Goal: Transaction & Acquisition: Purchase product/service

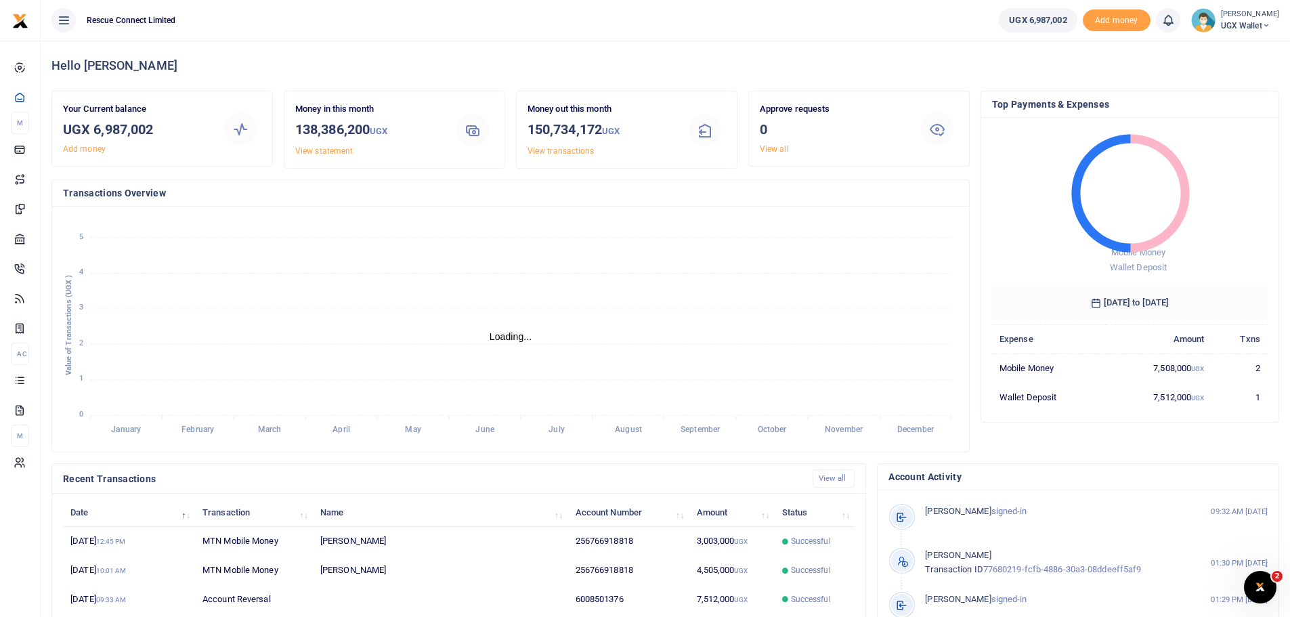
scroll to position [11, 11]
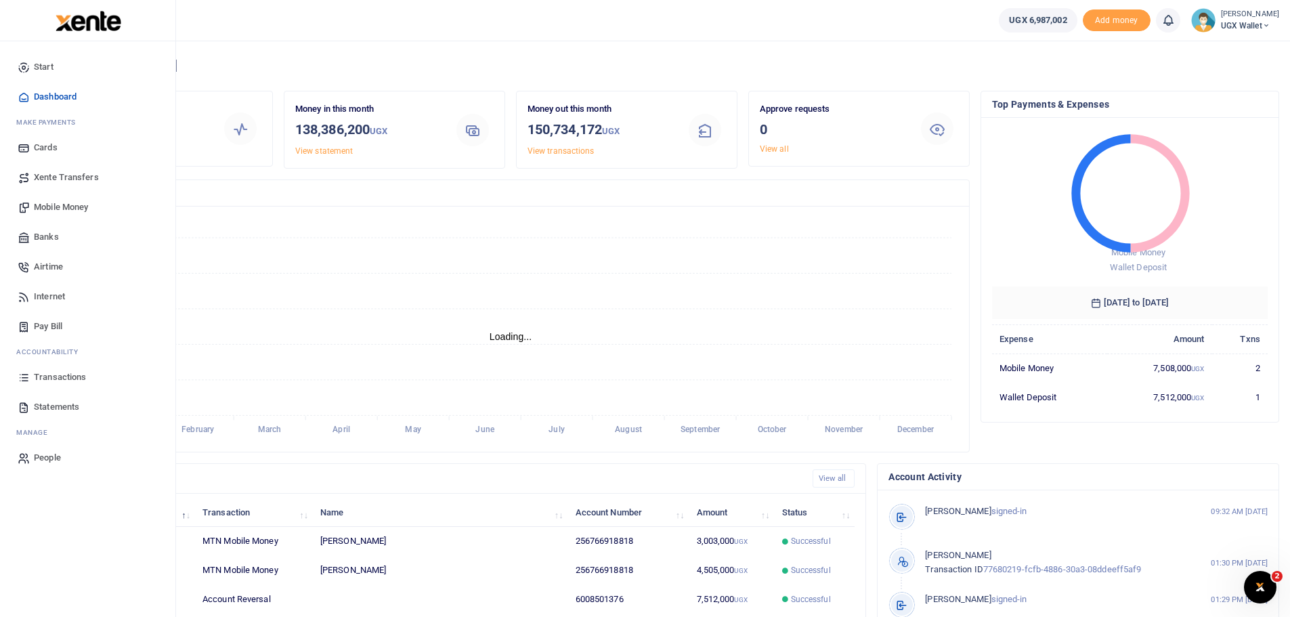
click at [65, 202] on span "Mobile Money" at bounding box center [61, 207] width 54 height 14
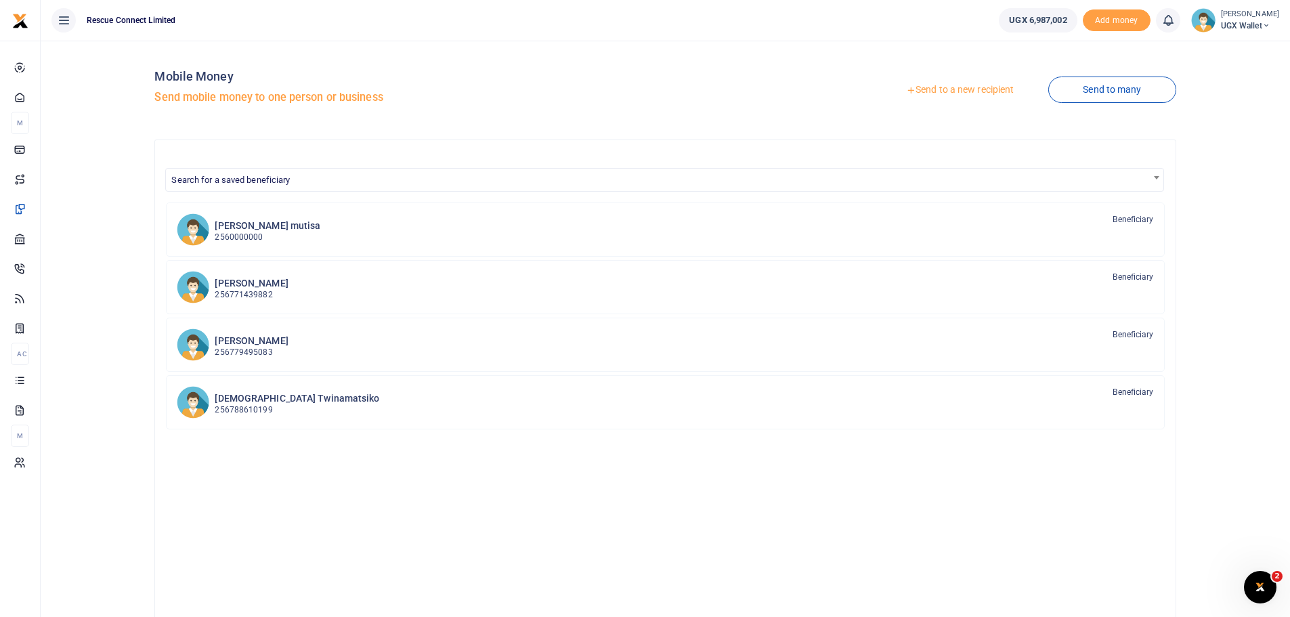
click at [956, 85] on link "Send to a new recipient" at bounding box center [960, 90] width 177 height 24
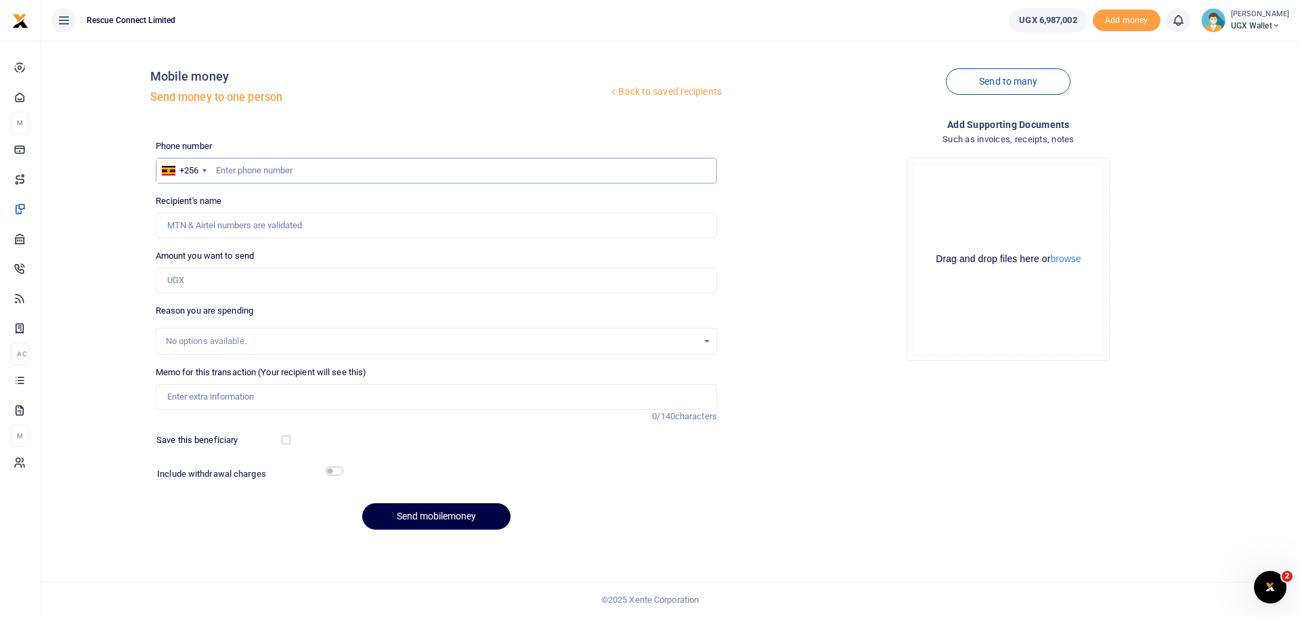
click at [303, 161] on input "text" at bounding box center [436, 171] width 561 height 26
paste input "tel:+256751827331"
click at [244, 169] on input "tel:+256751827331" at bounding box center [436, 171] width 561 height 26
click at [246, 174] on input "tel:+256751827331" at bounding box center [436, 171] width 561 height 26
type input "751827331"
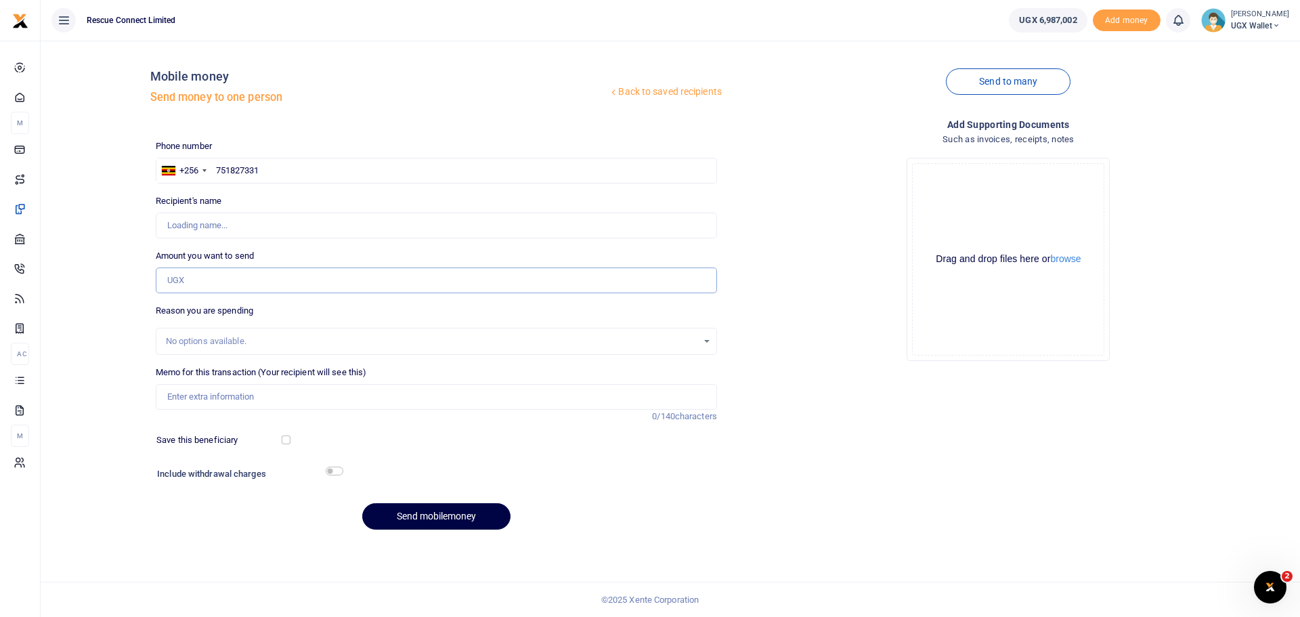
click at [233, 281] on input "Amount you want to send" at bounding box center [436, 280] width 561 height 26
type input "1,247,564"
type input "Mutisya Peter Makula"
type input "1,247,564"
click at [249, 393] on input "Memo for this transaction (Your recipient will see this)" at bounding box center [436, 397] width 561 height 26
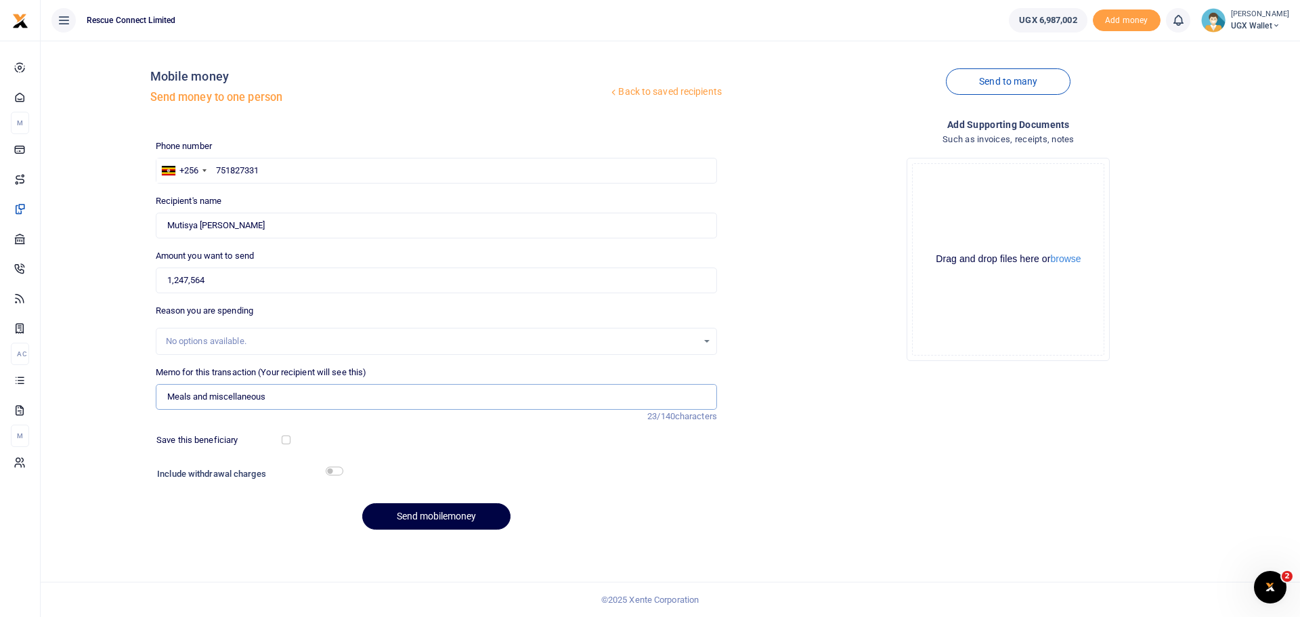
click at [169, 398] on input "Meals and miscellaneous" at bounding box center [436, 397] width 561 height 26
type input "Pete Uganda Meals and miscellaneous"
click at [450, 514] on button "Send mobilemoney" at bounding box center [436, 516] width 148 height 26
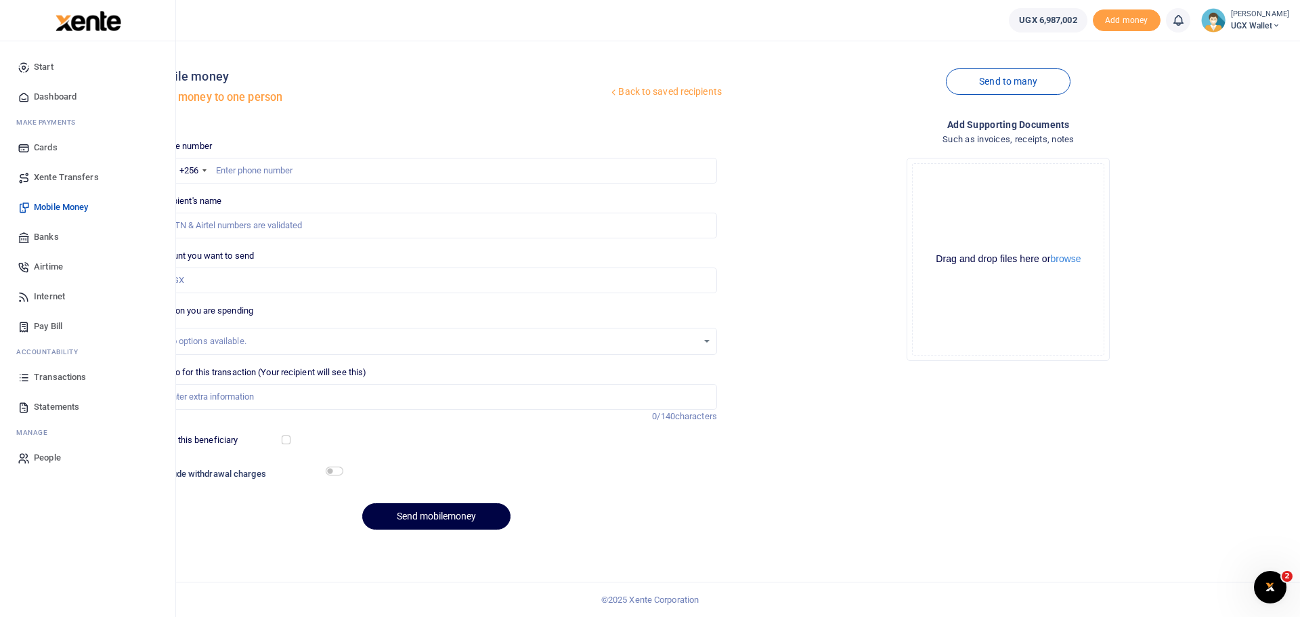
click at [63, 89] on link "Dashboard" at bounding box center [88, 97] width 154 height 30
click at [68, 96] on span "Dashboard" at bounding box center [55, 97] width 43 height 14
click at [75, 379] on span "Transactions" at bounding box center [60, 377] width 52 height 14
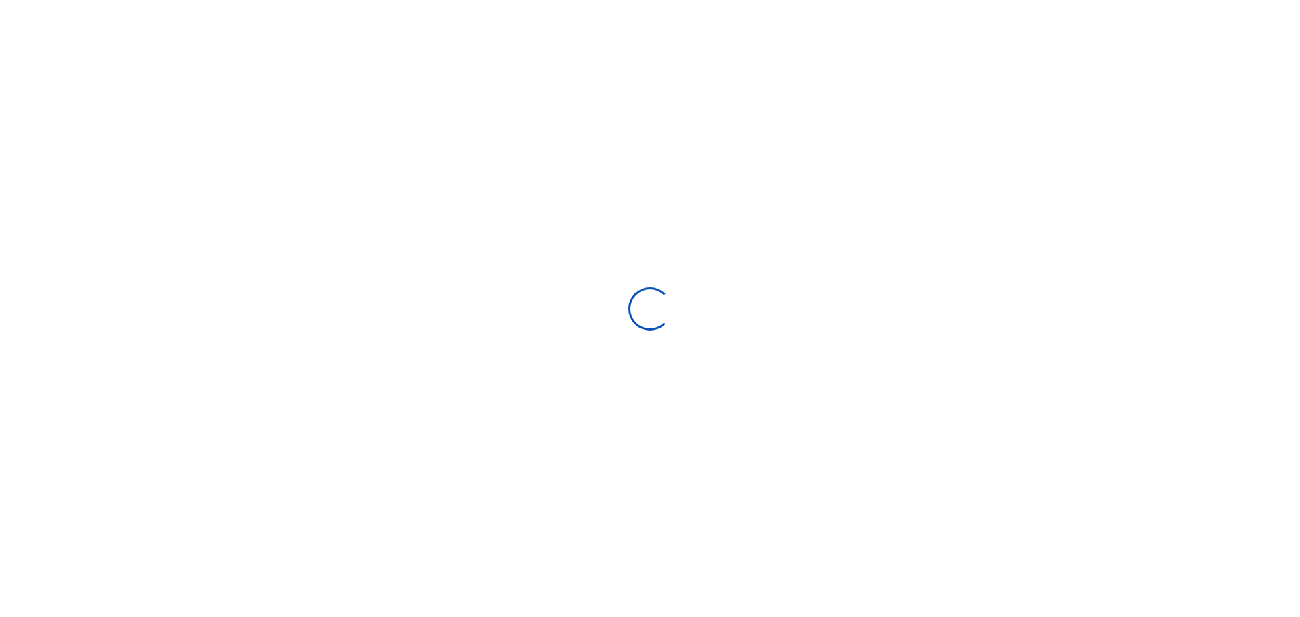
select select
type input "[DATE] - [DATE]"
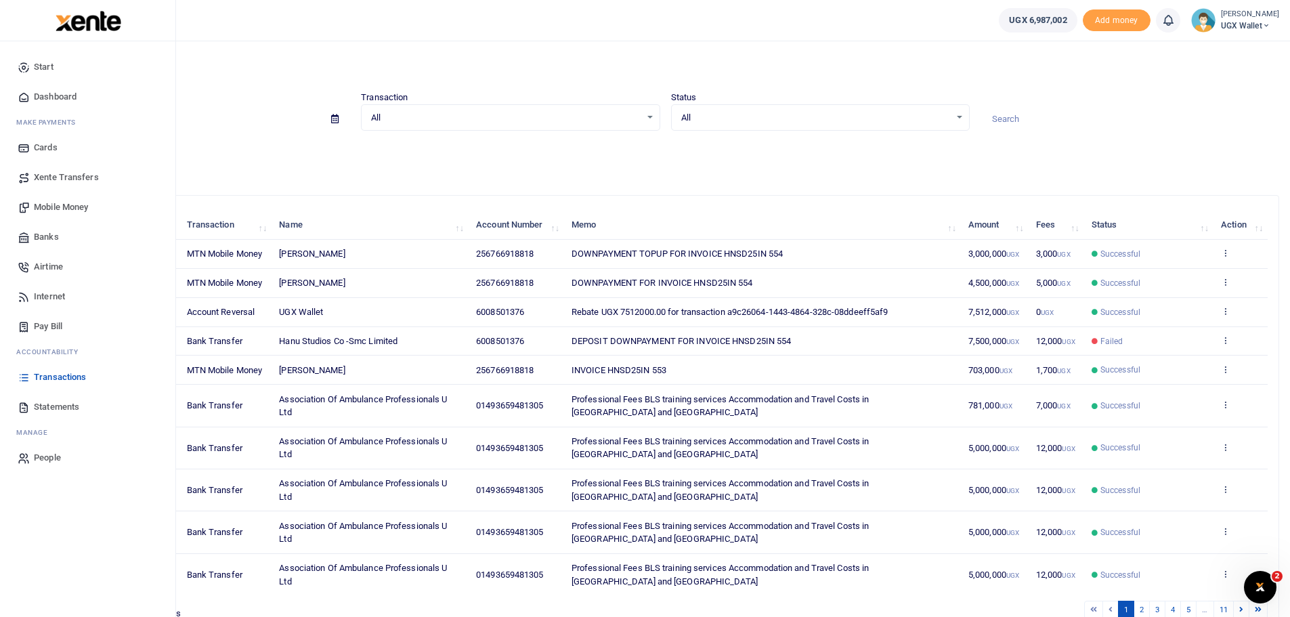
click at [60, 374] on span "Transactions" at bounding box center [60, 377] width 52 height 14
click at [57, 381] on span "Transactions" at bounding box center [60, 377] width 52 height 14
click at [57, 93] on span "Dashboard" at bounding box center [55, 97] width 43 height 14
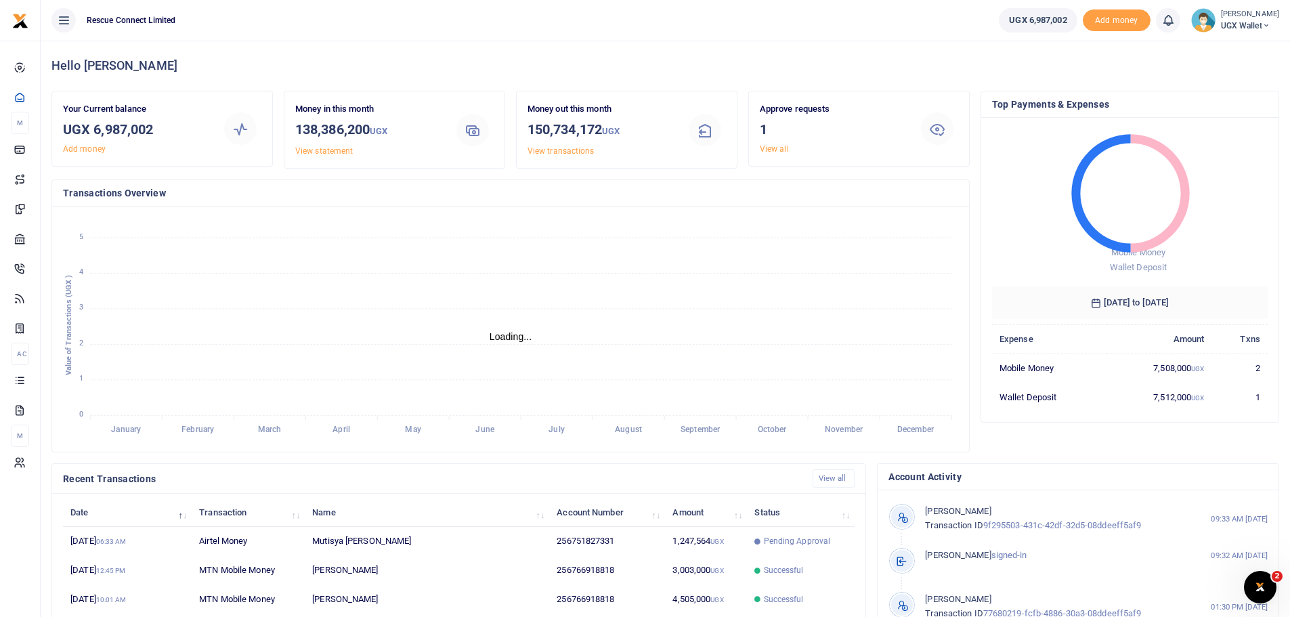
scroll to position [11, 11]
